Goal: Task Accomplishment & Management: Use online tool/utility

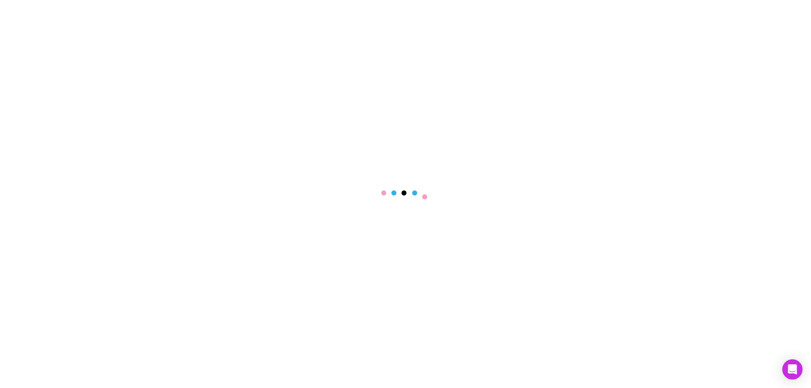
select select "****"
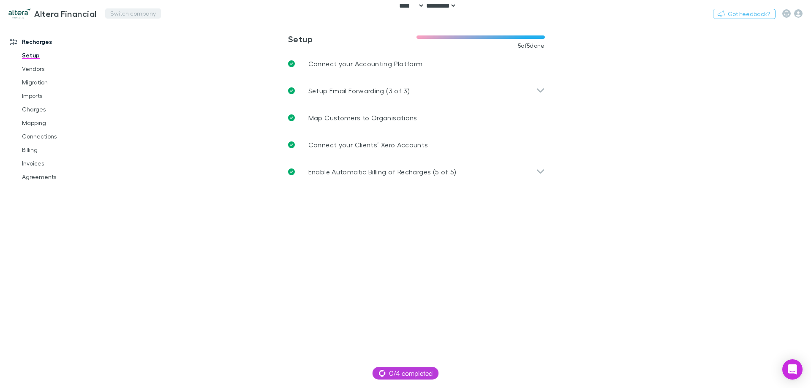
click at [158, 14] on button "Switch company" at bounding box center [133, 13] width 56 height 10
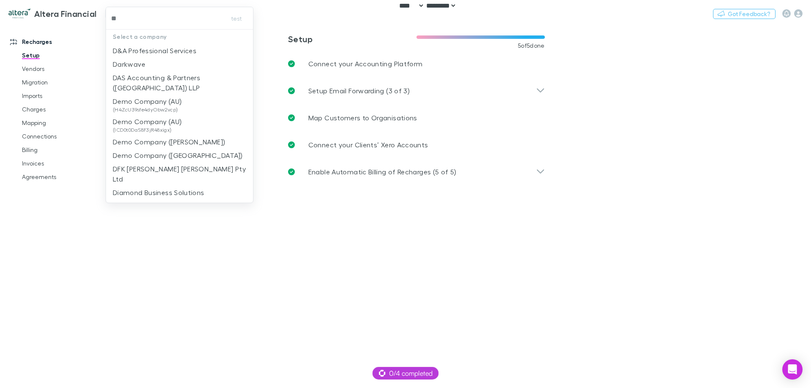
type input "***"
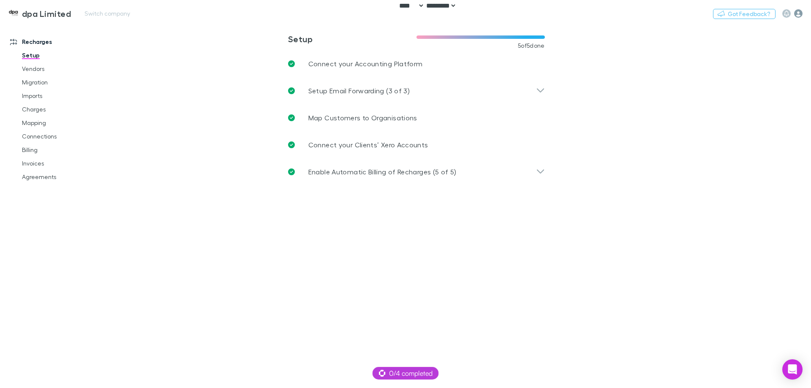
click at [798, 15] on icon "button" at bounding box center [798, 13] width 8 height 8
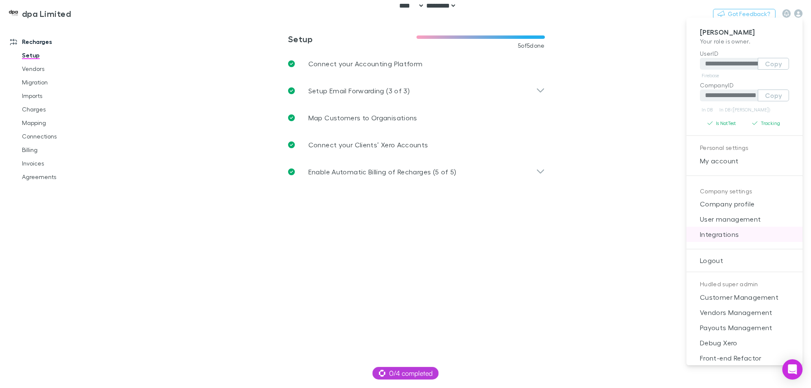
click at [713, 229] on li "Integrations" at bounding box center [745, 234] width 116 height 15
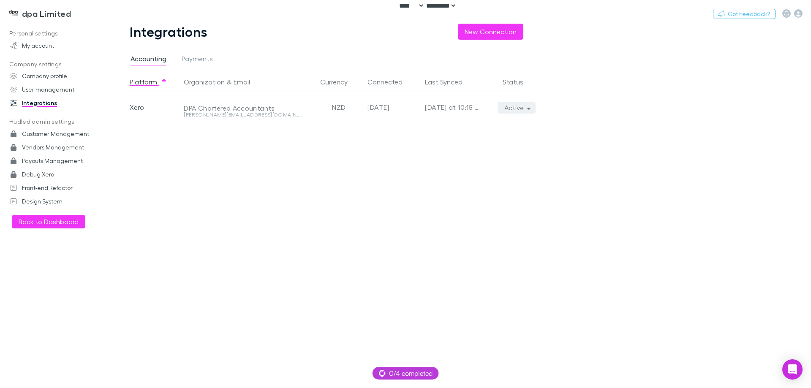
click at [513, 106] on button "Active" at bounding box center [517, 108] width 38 height 12
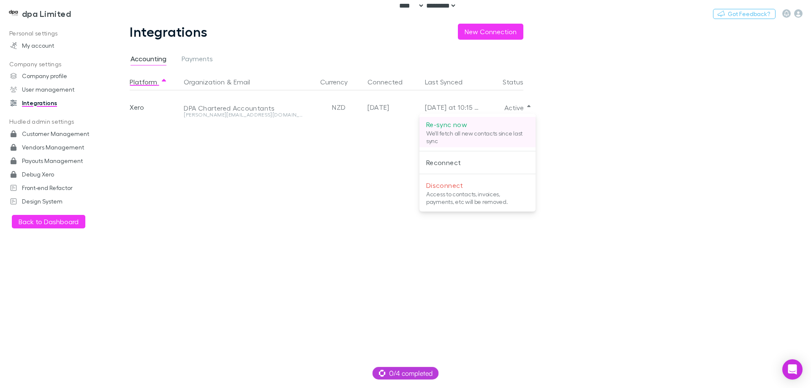
click at [478, 129] on p "Re-sync now" at bounding box center [477, 125] width 103 height 10
click at [255, 159] on div at bounding box center [405, 194] width 811 height 388
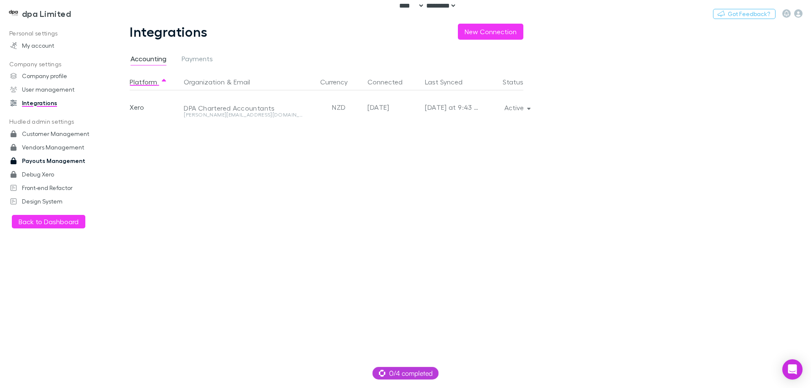
click at [56, 158] on link "Payouts Management" at bounding box center [58, 161] width 112 height 14
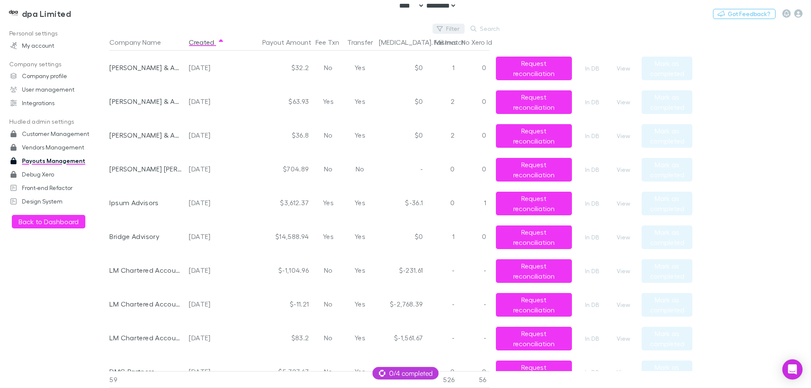
click at [447, 29] on button "Filter" at bounding box center [449, 29] width 32 height 10
type input "***"
click at [338, 86] on li "dpa Limited" at bounding box center [392, 84] width 147 height 14
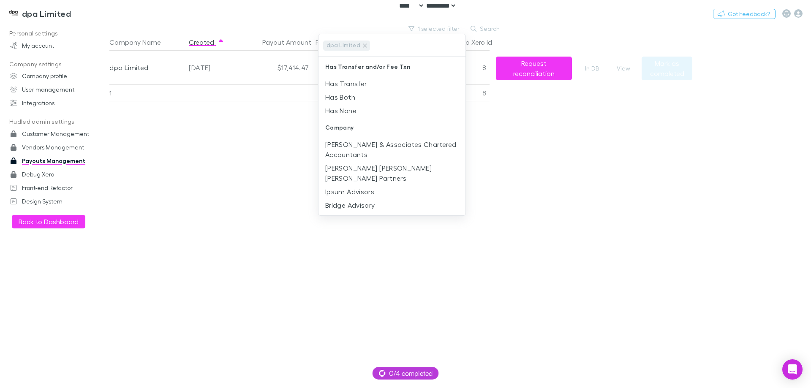
click at [645, 139] on div at bounding box center [405, 194] width 811 height 388
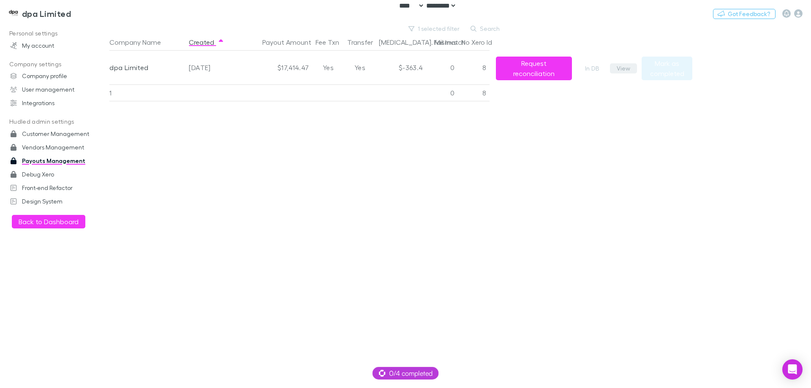
click at [620, 68] on button "View" at bounding box center [623, 68] width 27 height 10
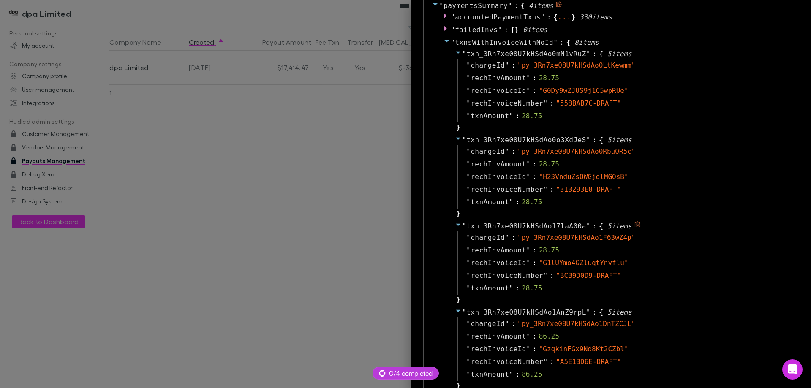
scroll to position [465, 0]
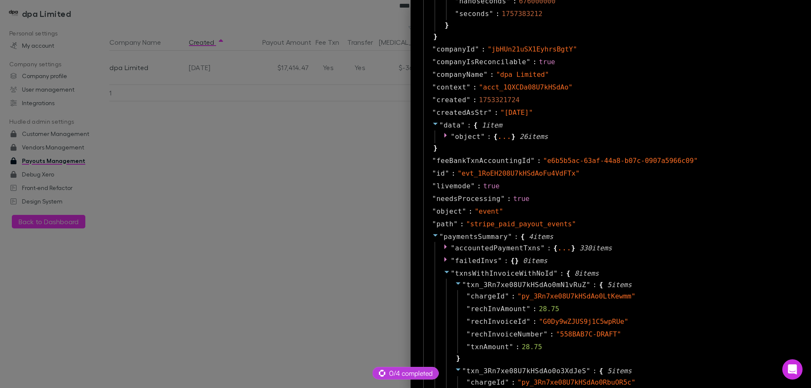
click at [315, 194] on div at bounding box center [405, 194] width 811 height 388
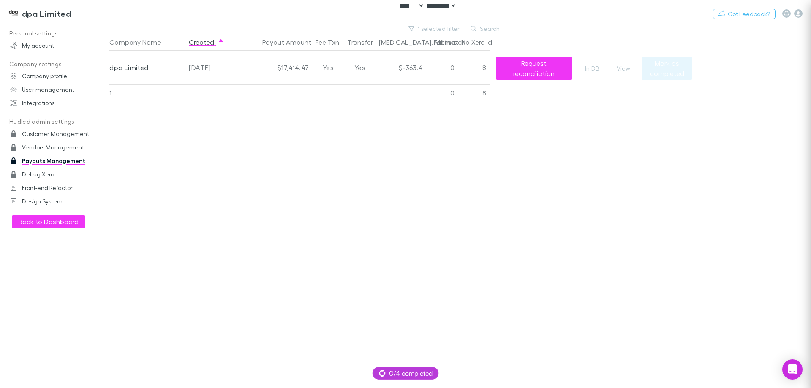
scroll to position [0, 0]
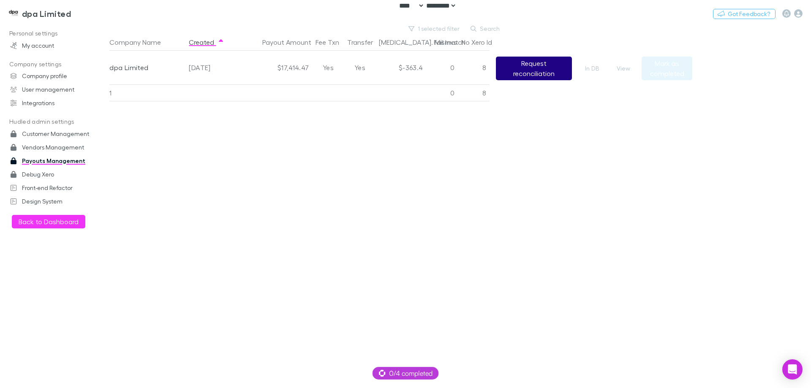
click at [553, 66] on button "Request reconciliation" at bounding box center [534, 69] width 76 height 24
click at [625, 66] on button "View" at bounding box center [623, 68] width 27 height 10
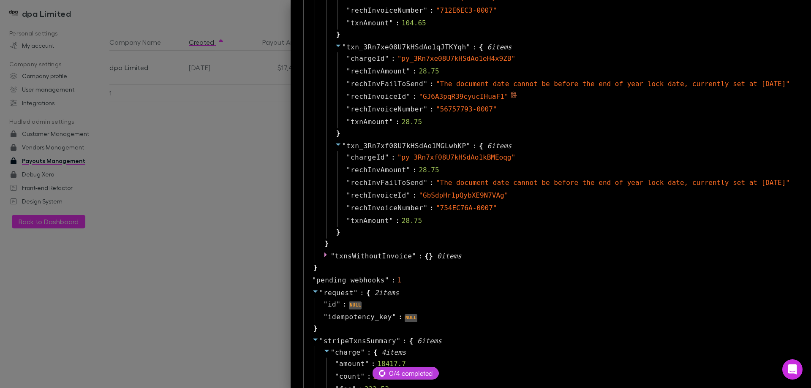
scroll to position [1310, 0]
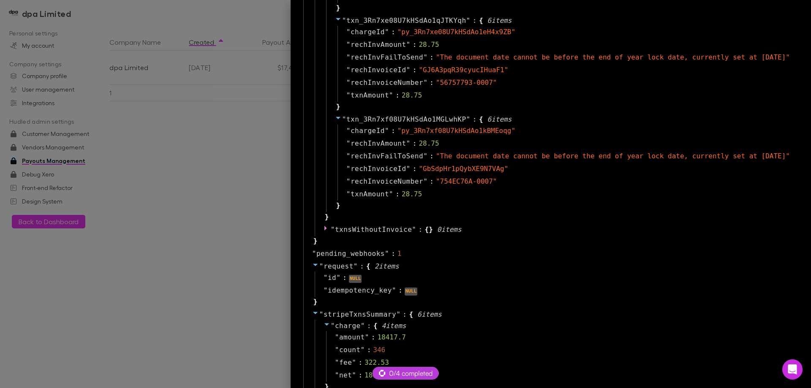
click at [194, 211] on div at bounding box center [405, 194] width 811 height 388
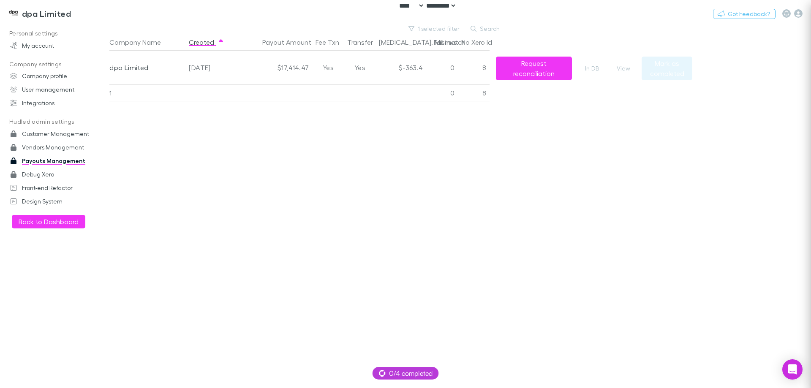
scroll to position [0, 0]
click at [207, 167] on div "Company Name Created Payout Amount Fee Txn Transfer Bal. Mismatch Fail Invs No …" at bounding box center [400, 211] width 583 height 354
click at [628, 69] on button "View" at bounding box center [623, 68] width 27 height 10
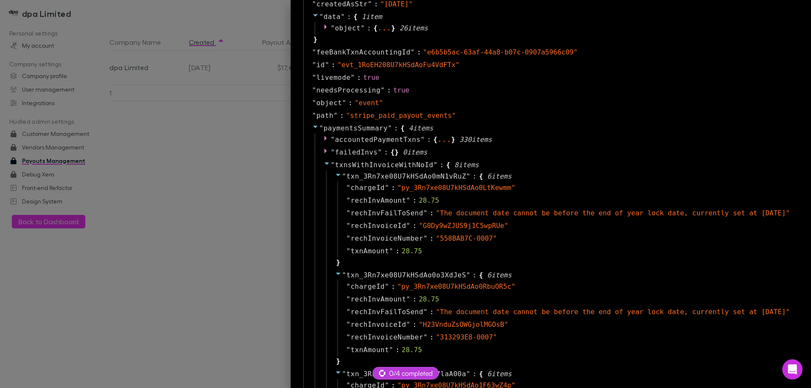
scroll to position [591, 0]
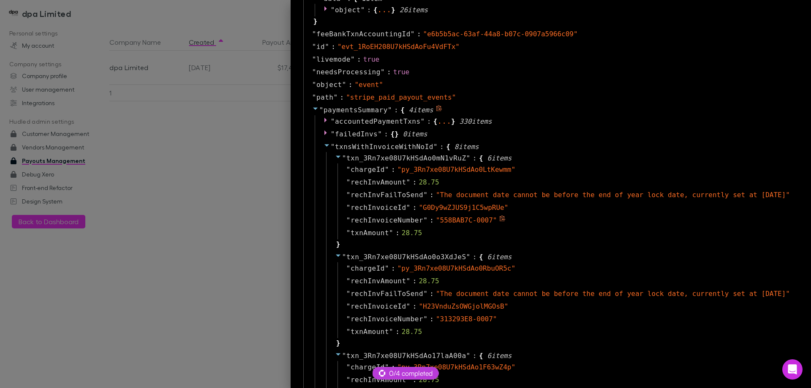
click at [502, 219] on icon at bounding box center [502, 218] width 5 height 6
drag, startPoint x: 93, startPoint y: 26, endPoint x: 85, endPoint y: 22, distance: 8.1
click at [93, 25] on div at bounding box center [405, 194] width 811 height 388
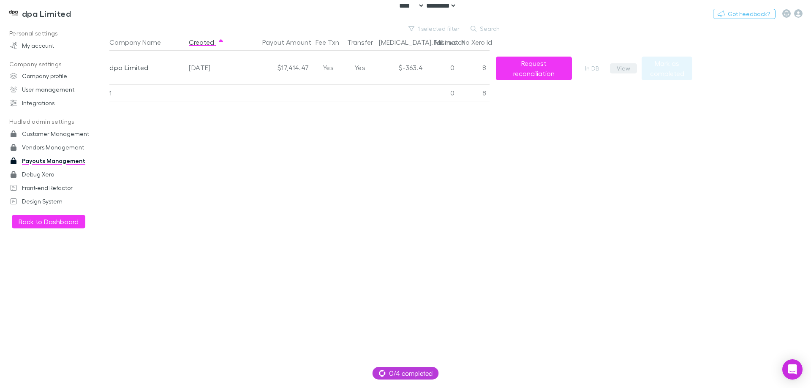
click at [630, 64] on button "View" at bounding box center [623, 68] width 27 height 10
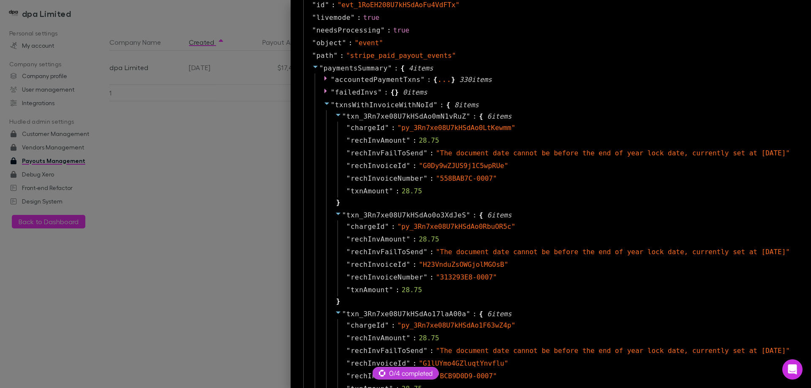
scroll to position [634, 0]
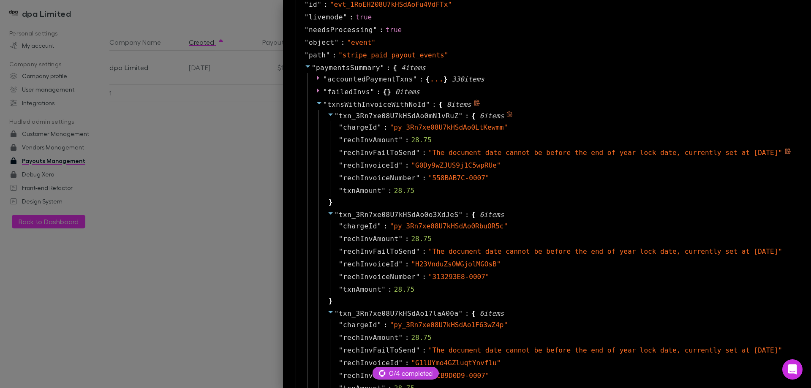
click at [785, 150] on icon at bounding box center [788, 151] width 6 height 6
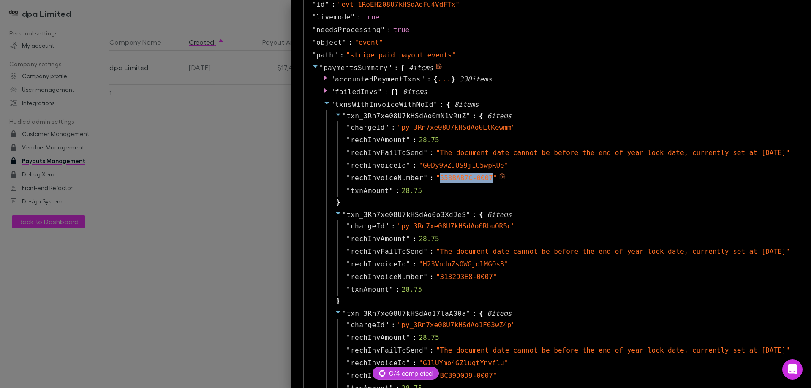
drag, startPoint x: 493, startPoint y: 179, endPoint x: 444, endPoint y: 180, distance: 48.2
click at [444, 180] on span "" 558BAB7C-0007 "" at bounding box center [466, 178] width 61 height 8
copy span "558BAB7C-0007"
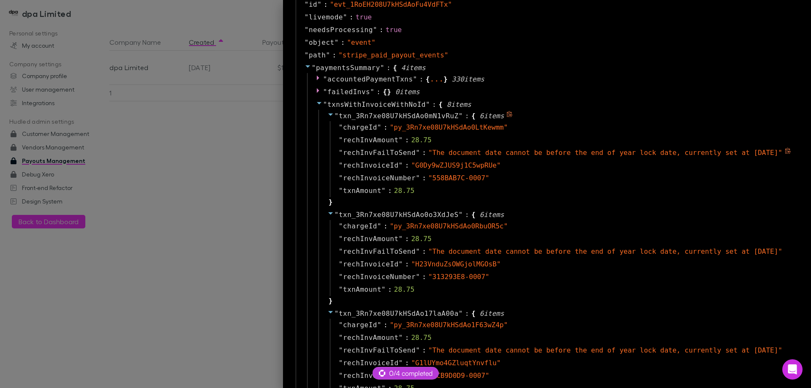
click at [785, 149] on icon at bounding box center [788, 151] width 6 height 6
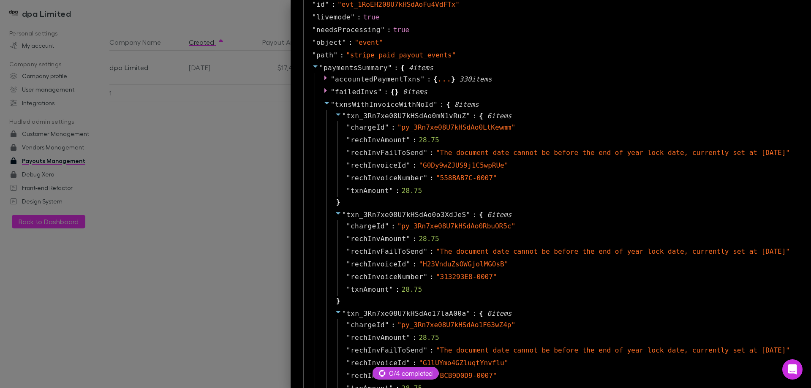
click at [200, 160] on div at bounding box center [405, 194] width 811 height 388
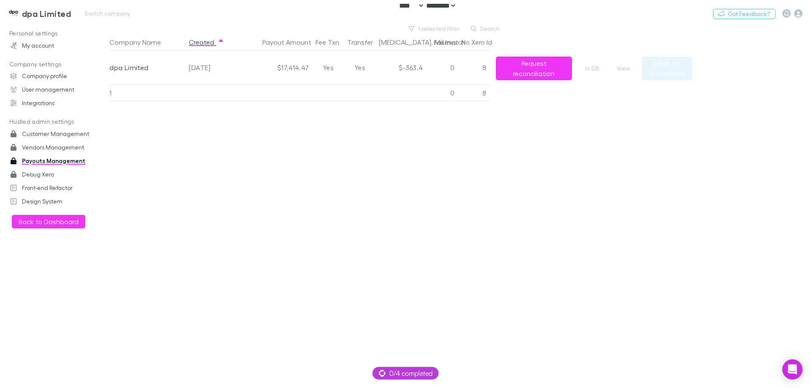
click at [60, 16] on h3 "dpa Limited" at bounding box center [46, 13] width 49 height 10
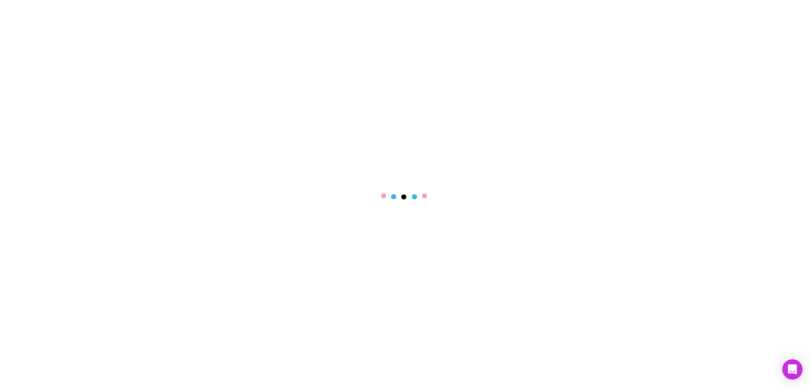
select select "****"
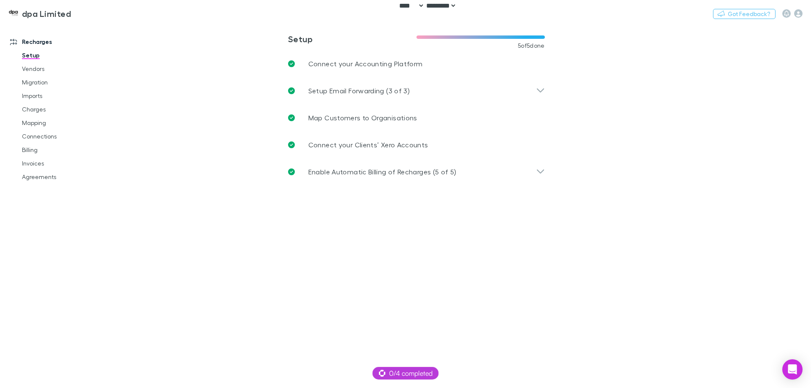
click at [773, 202] on main "**********" at bounding box center [460, 206] width 702 height 365
click at [294, 360] on main "**********" at bounding box center [460, 206] width 702 height 365
click at [796, 15] on icon "button" at bounding box center [798, 13] width 8 height 8
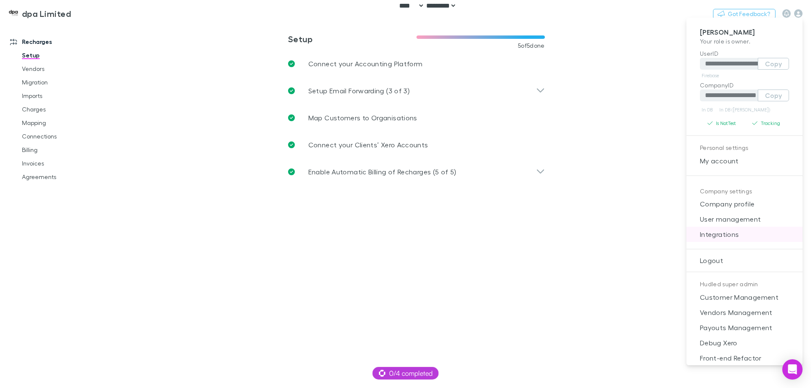
click at [727, 235] on span "Integrations" at bounding box center [744, 234] width 103 height 10
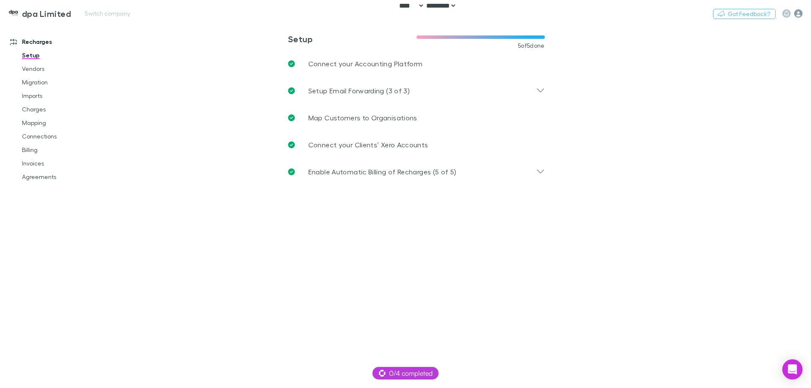
click at [797, 11] on icon "button" at bounding box center [798, 13] width 8 height 8
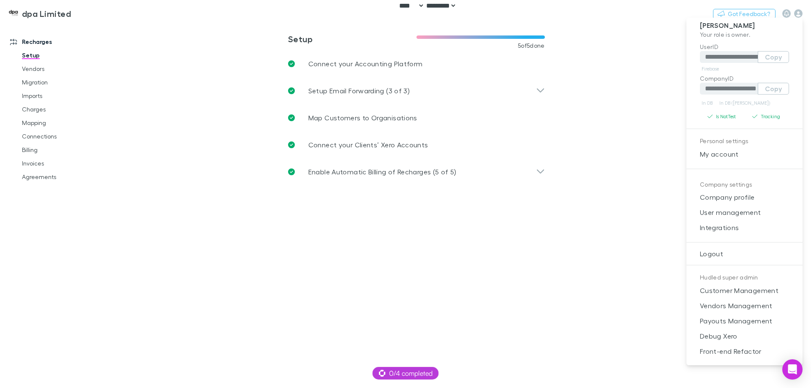
scroll to position [7, 0]
click at [763, 322] on span "Payouts Management" at bounding box center [744, 321] width 103 height 10
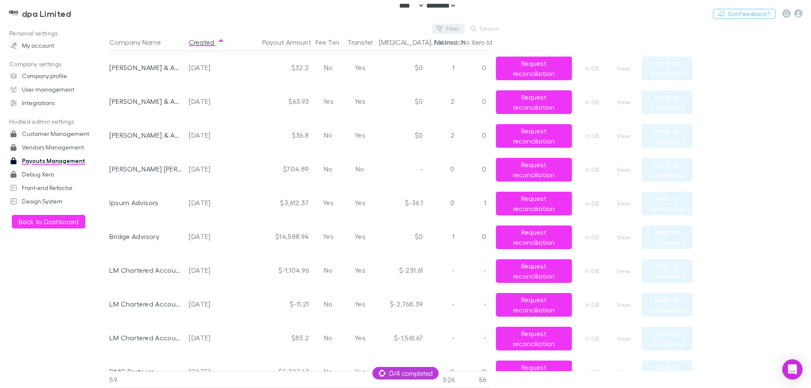
click at [452, 32] on button "Filter" at bounding box center [449, 29] width 32 height 10
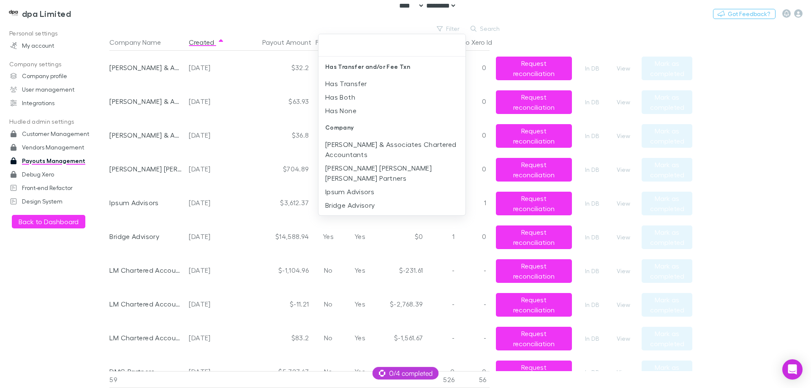
click at [546, 35] on div at bounding box center [405, 194] width 811 height 388
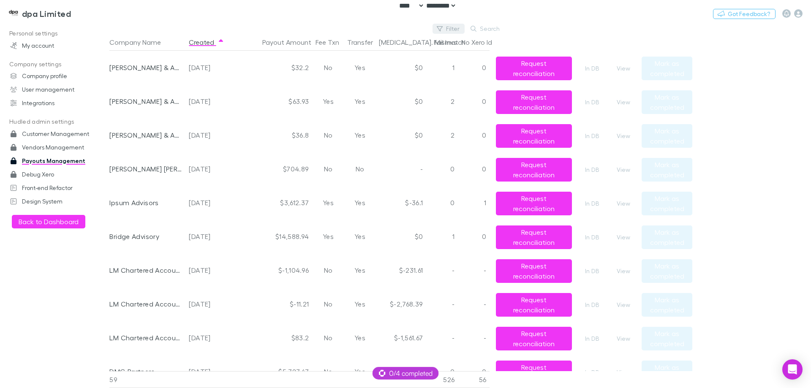
click at [441, 28] on icon "button" at bounding box center [440, 29] width 6 height 6
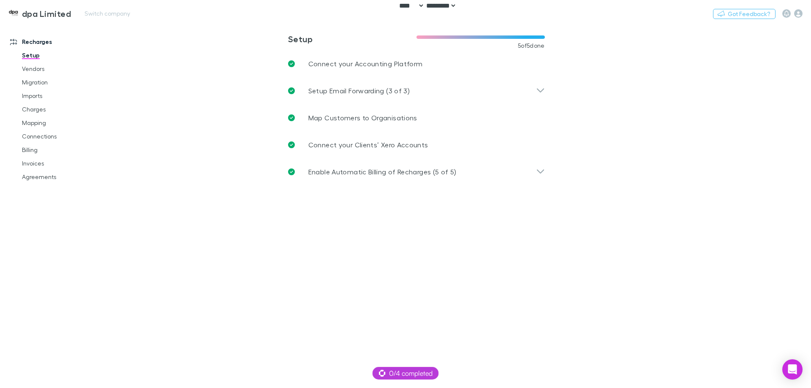
drag, startPoint x: 27, startPoint y: 162, endPoint x: 51, endPoint y: 2, distance: 161.5
click at [26, 162] on link "Invoices" at bounding box center [64, 164] width 101 height 14
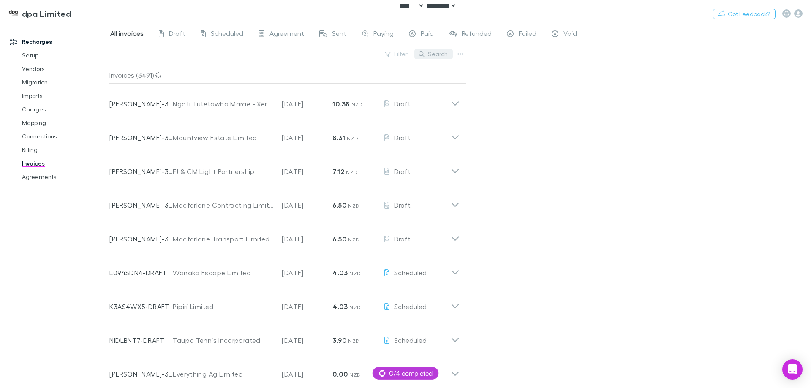
click at [435, 55] on button "Search" at bounding box center [433, 54] width 38 height 10
paste input "**********"
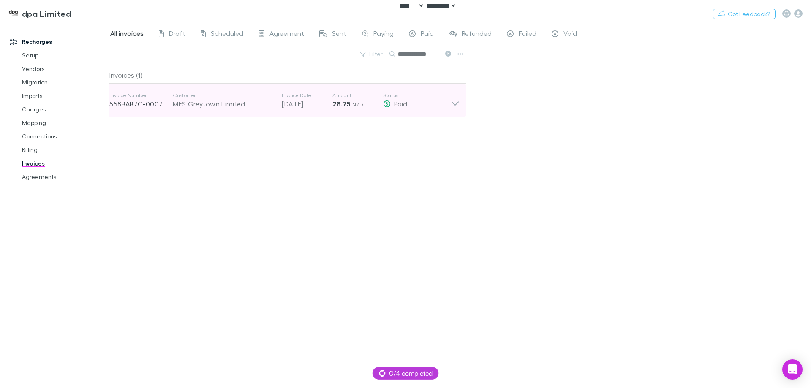
type input "**********"
click at [297, 109] on div "Invoice Number 558BAB7C-0007 Customer MFS Greytown Limited Invoice Date [DATE] …" at bounding box center [279, 100] width 341 height 30
